Goal: Task Accomplishment & Management: Use online tool/utility

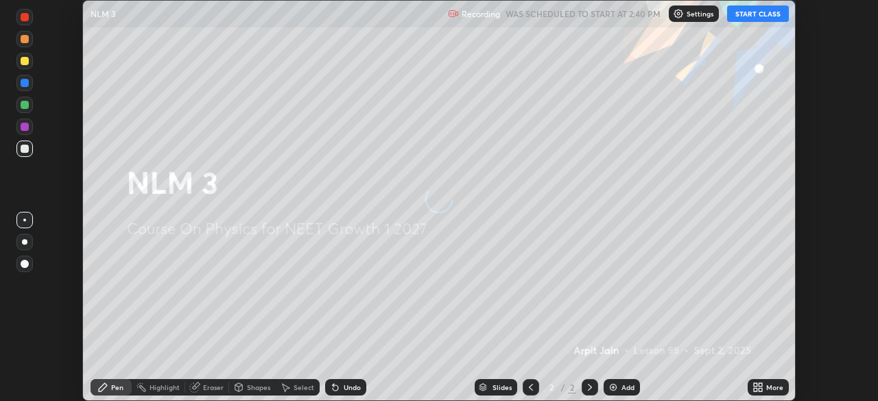
scroll to position [401, 878]
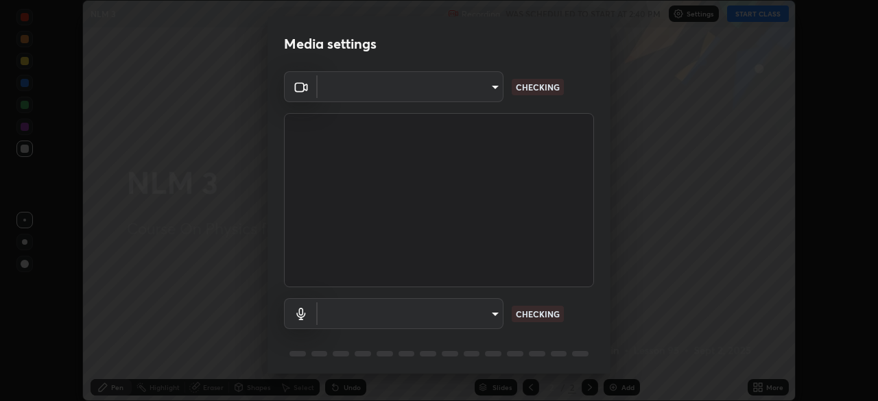
type input "8428e2be8a3e3f13974341e33778a08111258fb38798500ded61d344a6a8a77e"
click at [485, 307] on body "Erase all NLM 3 Recording WAS SCHEDULED TO START AT 2:40 PM Settings START CLAS…" at bounding box center [439, 200] width 878 height 401
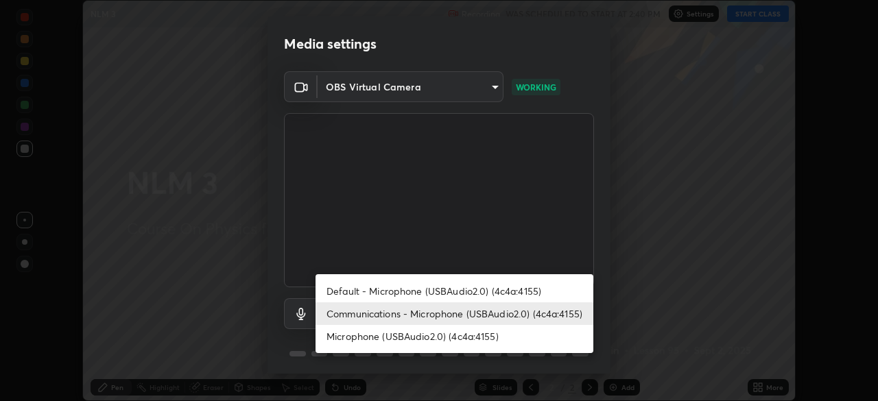
click at [484, 292] on li "Default - Microphone (USBAudio2.0) (4c4a:4155)" at bounding box center [455, 291] width 278 height 23
type input "default"
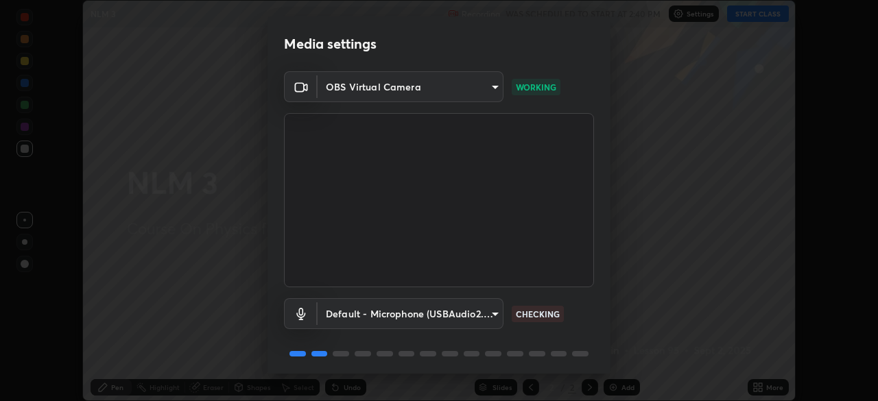
scroll to position [49, 0]
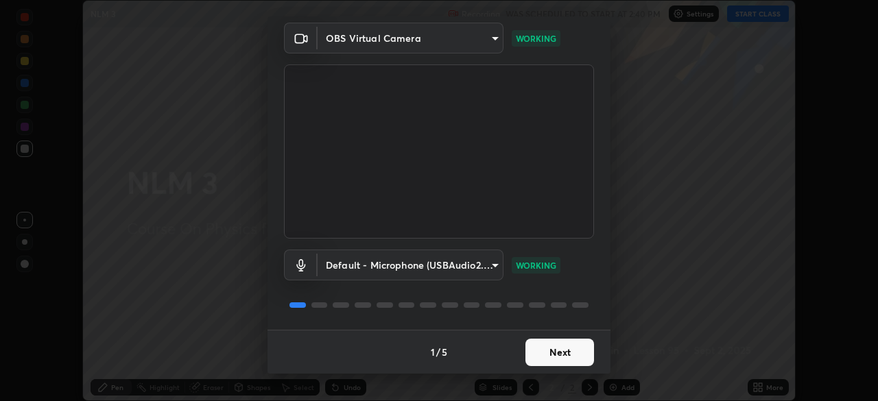
click at [554, 353] on button "Next" at bounding box center [560, 352] width 69 height 27
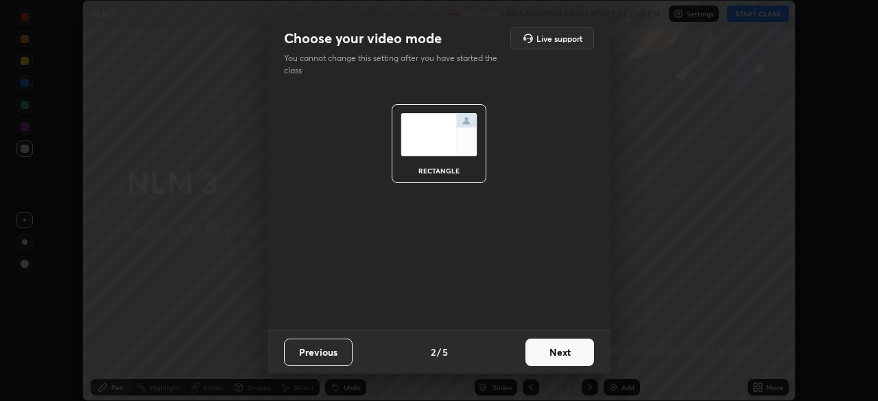
click at [562, 349] on button "Next" at bounding box center [560, 352] width 69 height 27
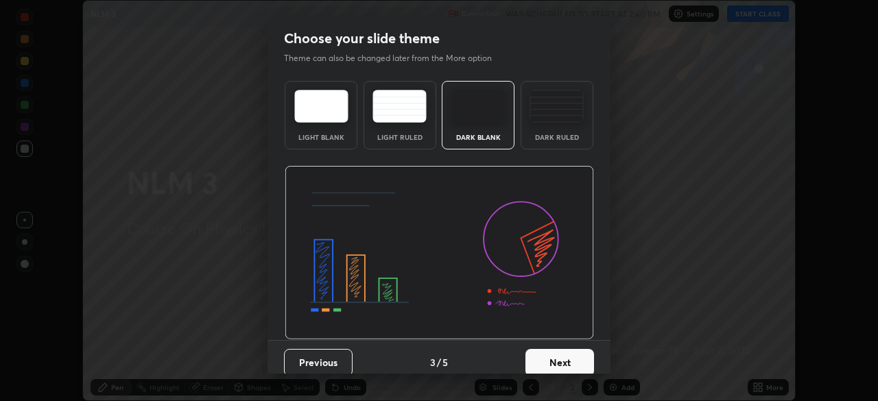
click at [552, 104] on img at bounding box center [557, 106] width 54 height 33
click at [565, 354] on button "Next" at bounding box center [560, 362] width 69 height 27
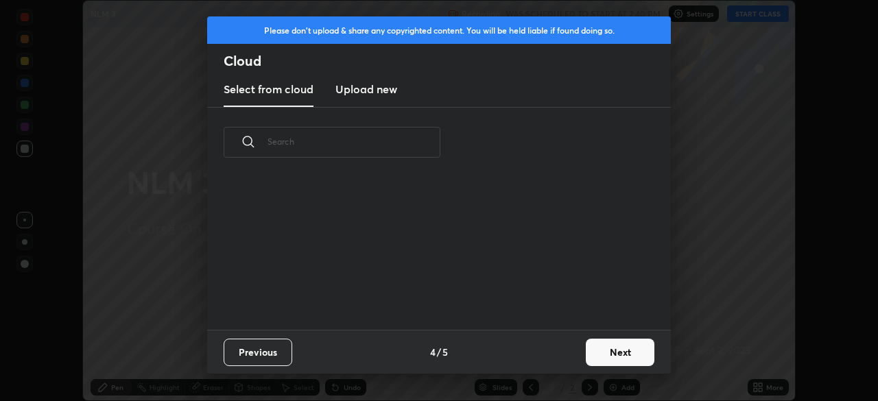
click at [619, 351] on button "Next" at bounding box center [620, 352] width 69 height 27
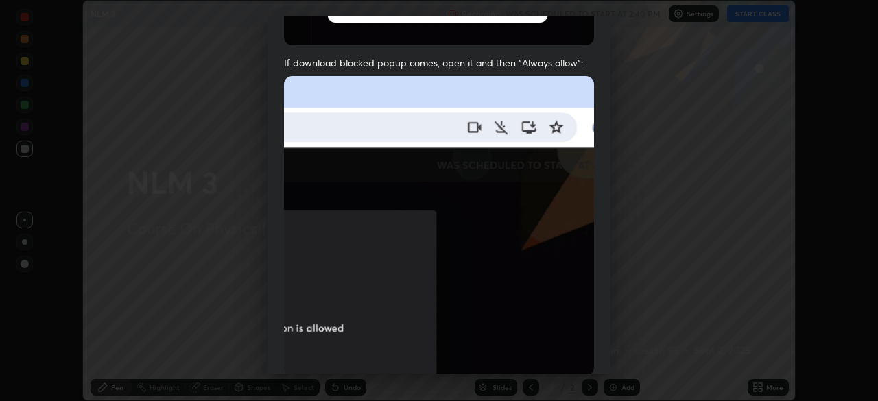
scroll to position [329, 0]
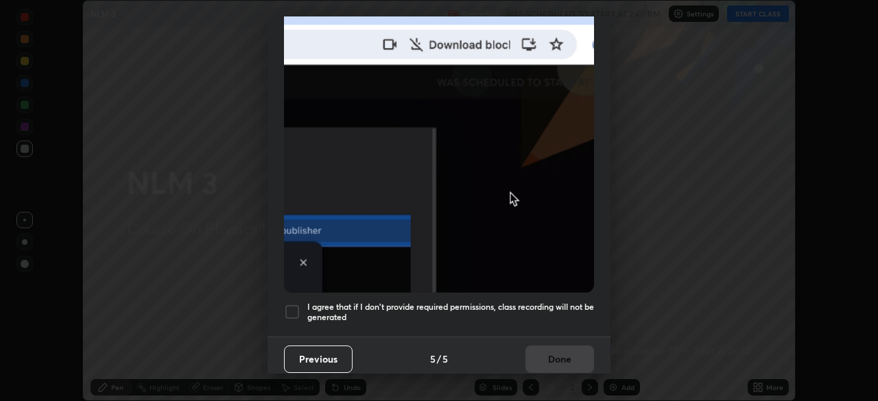
click at [506, 302] on h5 "I agree that if I don't provide required permissions, class recording will not …" at bounding box center [450, 312] width 287 height 21
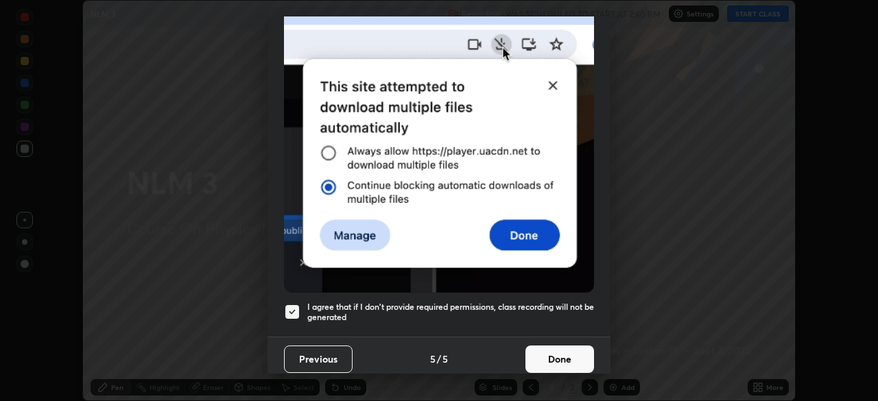
click at [538, 352] on button "Done" at bounding box center [560, 359] width 69 height 27
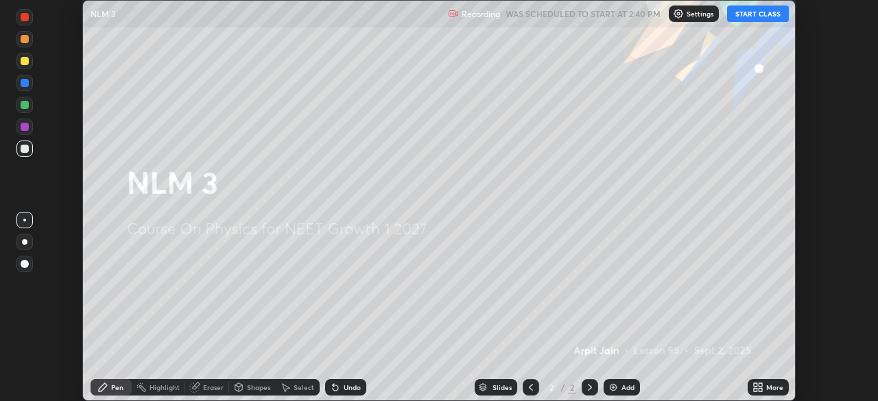
click at [743, 17] on button "START CLASS" at bounding box center [758, 13] width 62 height 16
click at [616, 384] on img at bounding box center [613, 387] width 11 height 11
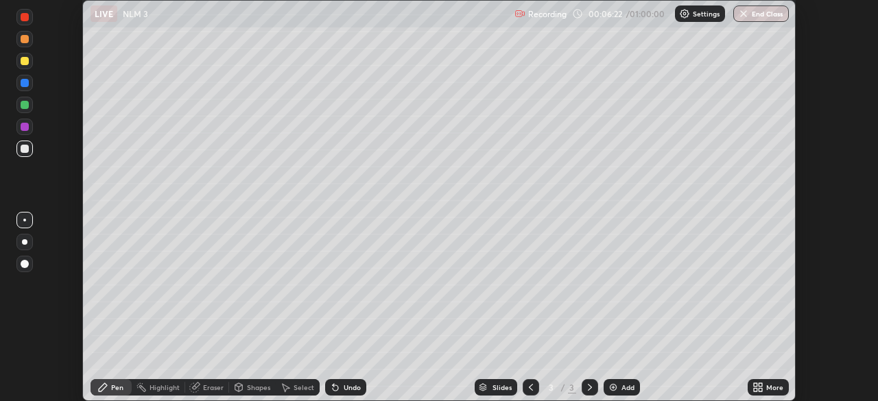
click at [23, 239] on div at bounding box center [24, 241] width 5 height 5
click at [344, 389] on div "Undo" at bounding box center [352, 387] width 17 height 7
click at [27, 148] on div at bounding box center [25, 149] width 8 height 8
click at [23, 65] on div at bounding box center [25, 61] width 8 height 8
click at [159, 387] on div "Highlight" at bounding box center [165, 387] width 30 height 7
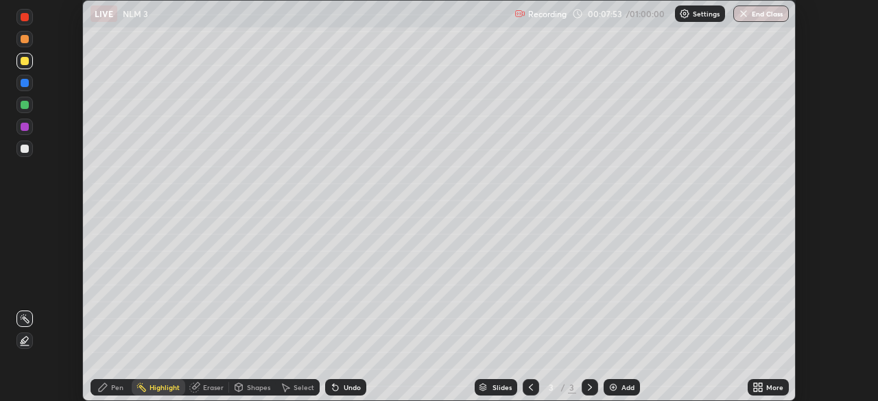
click at [203, 388] on div "Eraser" at bounding box center [213, 387] width 21 height 7
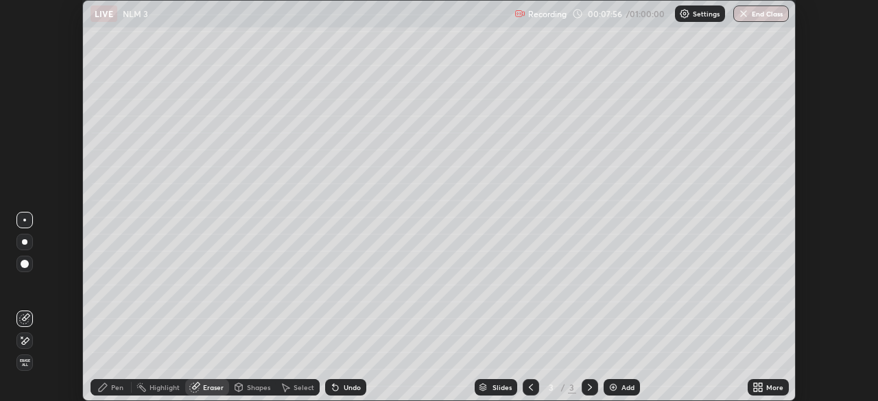
click at [107, 388] on icon at bounding box center [102, 387] width 11 height 11
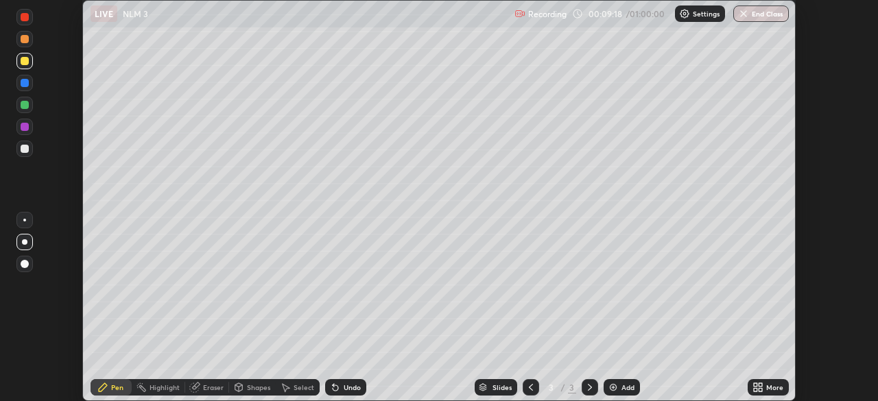
click at [613, 386] on img at bounding box center [613, 387] width 11 height 11
click at [27, 150] on div at bounding box center [25, 149] width 8 height 8
click at [25, 220] on div at bounding box center [24, 220] width 3 height 3
click at [530, 393] on icon at bounding box center [531, 387] width 11 height 11
click at [591, 392] on icon at bounding box center [590, 387] width 11 height 11
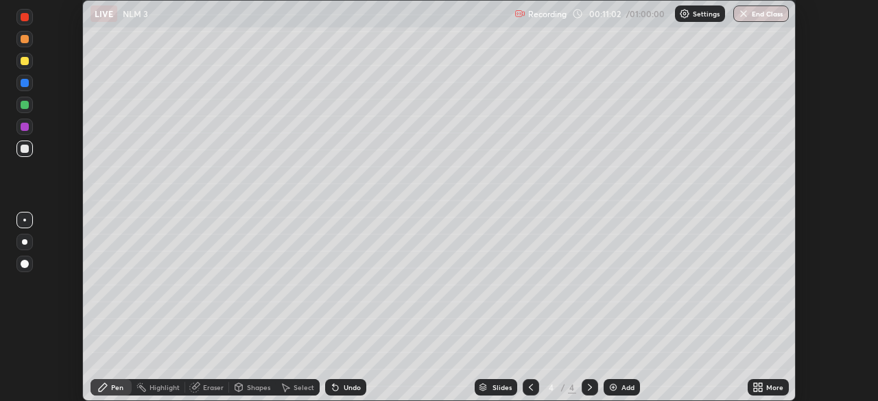
click at [524, 395] on div at bounding box center [531, 387] width 16 height 16
click at [588, 384] on icon at bounding box center [590, 387] width 4 height 7
click at [529, 389] on icon at bounding box center [531, 387] width 4 height 7
click at [587, 391] on icon at bounding box center [590, 387] width 11 height 11
click at [25, 150] on div at bounding box center [25, 149] width 8 height 8
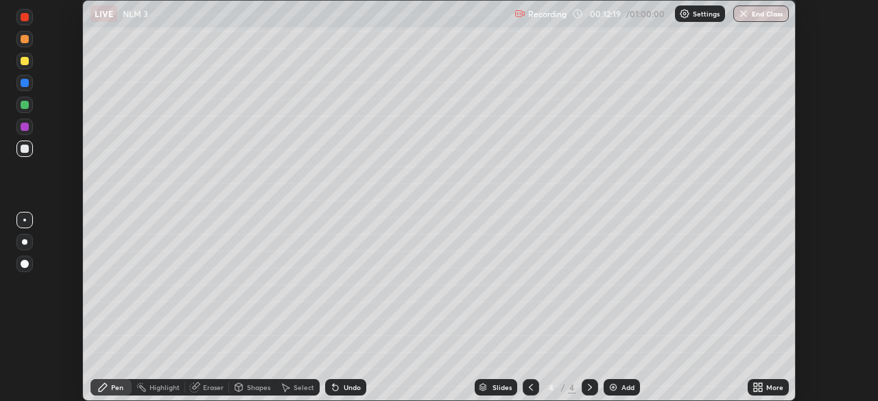
click at [27, 64] on div at bounding box center [25, 61] width 8 height 8
click at [796, 216] on div "Setting up your live class" at bounding box center [439, 200] width 878 height 401
click at [167, 387] on div "Highlight" at bounding box center [165, 387] width 30 height 7
click at [23, 318] on rect at bounding box center [26, 320] width 7 height 7
click at [627, 388] on div "Add" at bounding box center [628, 387] width 13 height 7
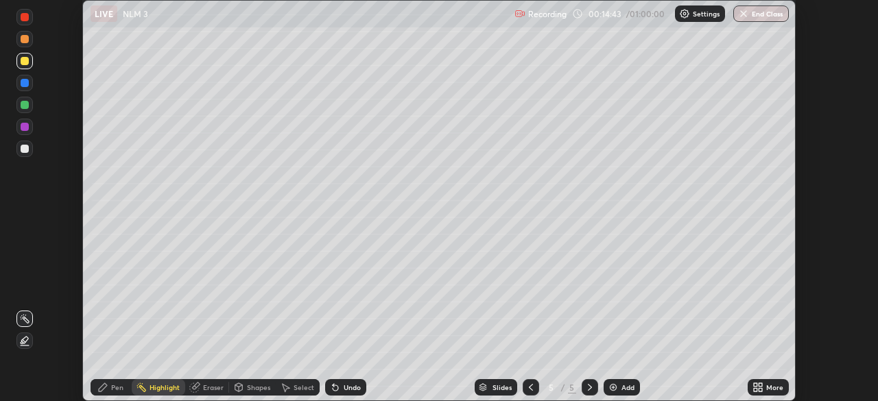
click at [27, 150] on div at bounding box center [25, 149] width 8 height 8
click at [117, 386] on div "Pen" at bounding box center [117, 387] width 12 height 7
click at [27, 148] on div at bounding box center [25, 149] width 8 height 8
click at [26, 250] on div at bounding box center [24, 242] width 16 height 16
click at [340, 387] on div "Undo" at bounding box center [345, 387] width 41 height 16
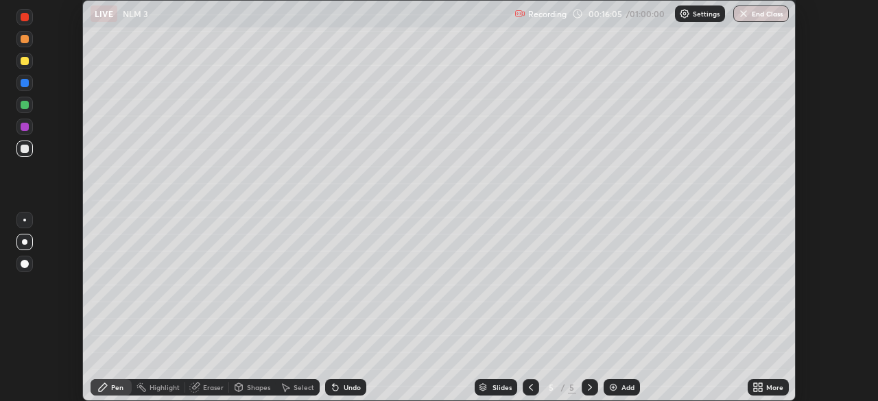
click at [112, 386] on div "Pen" at bounding box center [117, 387] width 12 height 7
click at [24, 261] on div at bounding box center [25, 264] width 8 height 8
click at [24, 242] on div at bounding box center [24, 241] width 5 height 5
click at [25, 62] on div at bounding box center [25, 61] width 8 height 8
click at [616, 390] on img at bounding box center [613, 387] width 11 height 11
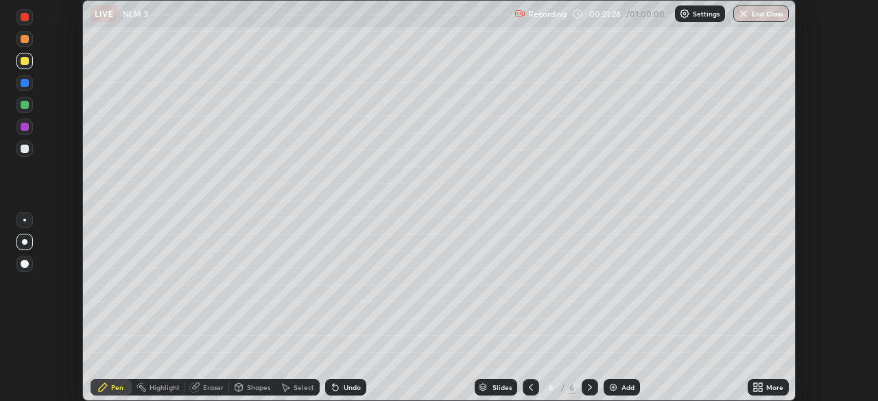
click at [530, 388] on icon at bounding box center [531, 387] width 11 height 11
click at [531, 386] on icon at bounding box center [531, 387] width 11 height 11
click at [530, 390] on icon at bounding box center [531, 387] width 11 height 11
click at [594, 390] on icon at bounding box center [590, 387] width 11 height 11
click at [530, 388] on icon at bounding box center [531, 387] width 11 height 11
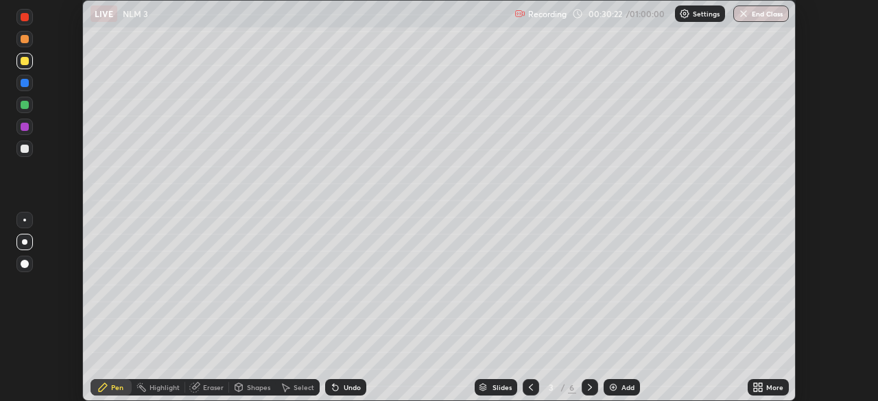
click at [590, 388] on icon at bounding box center [590, 387] width 4 height 7
click at [588, 390] on icon at bounding box center [590, 387] width 4 height 7
click at [530, 388] on icon at bounding box center [531, 387] width 11 height 11
click at [585, 380] on div at bounding box center [590, 387] width 16 height 16
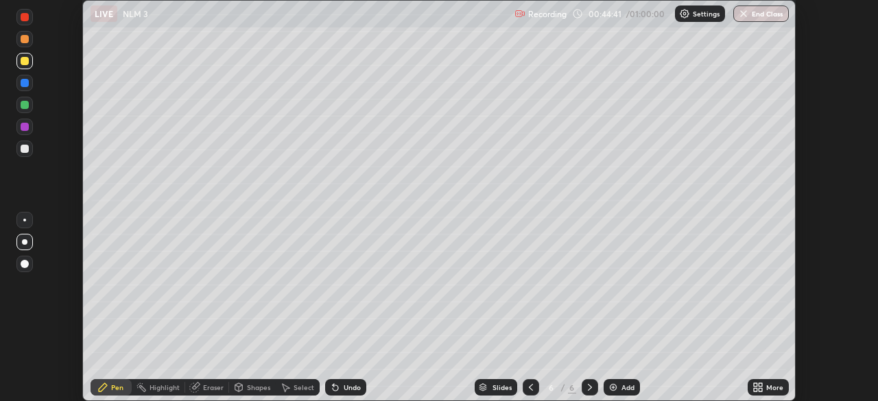
click at [620, 390] on div "Add" at bounding box center [622, 387] width 36 height 16
click at [530, 388] on icon at bounding box center [531, 387] width 11 height 11
click at [751, 13] on button "End Class" at bounding box center [762, 13] width 54 height 16
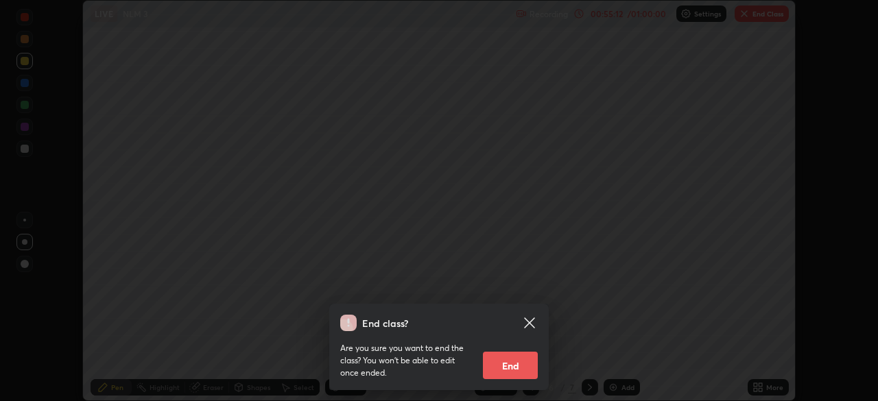
click at [521, 369] on button "End" at bounding box center [510, 365] width 55 height 27
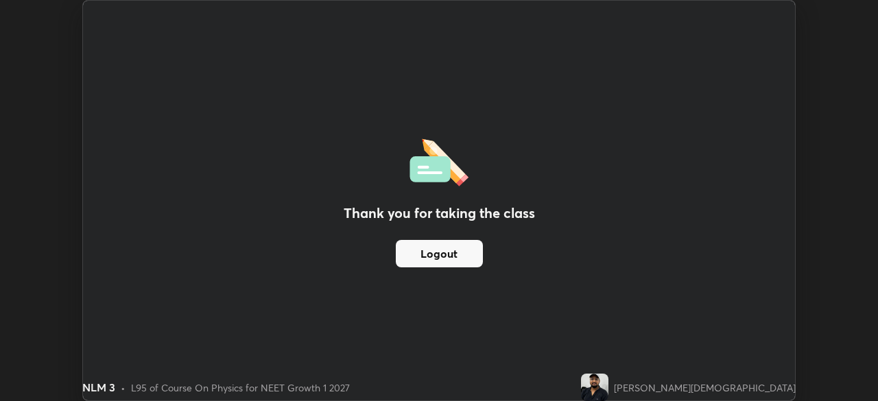
click at [471, 261] on button "Logout" at bounding box center [439, 253] width 87 height 27
